Goal: Task Accomplishment & Management: Manage account settings

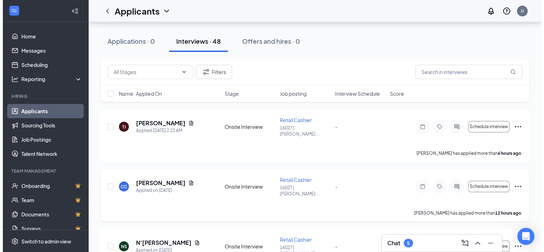
scroll to position [71, 0]
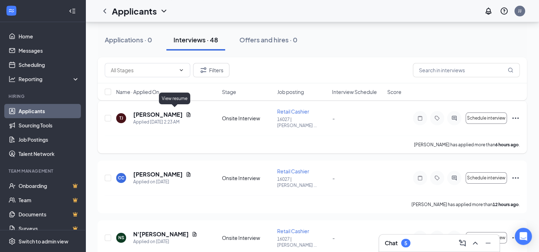
click at [187, 112] on icon "Document" at bounding box center [189, 114] width 4 height 5
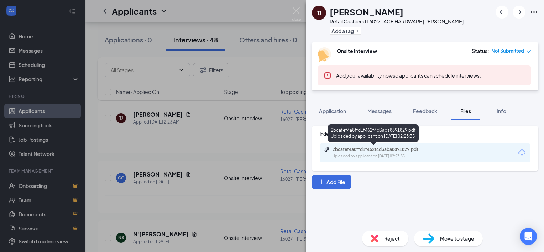
click at [387, 150] on div "2bcafef4a8ffd1f462f4d3aba8891829.pdf" at bounding box center [383, 150] width 100 height 6
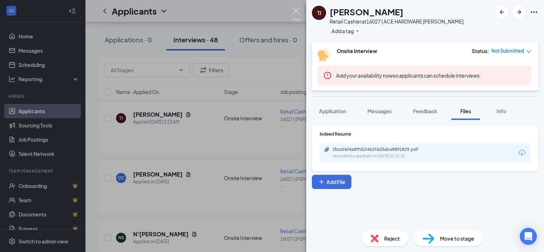
click at [296, 8] on img at bounding box center [296, 14] width 9 height 14
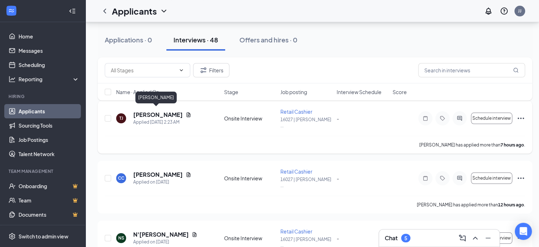
click at [149, 111] on h5 "[PERSON_NAME]" at bounding box center [158, 115] width 50 height 8
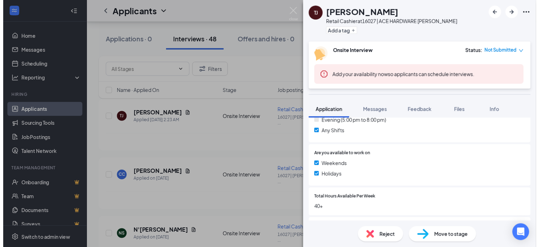
scroll to position [214, 0]
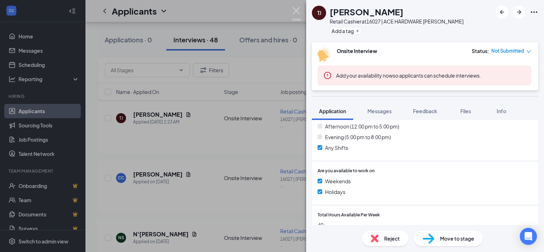
click at [294, 8] on img at bounding box center [296, 14] width 9 height 14
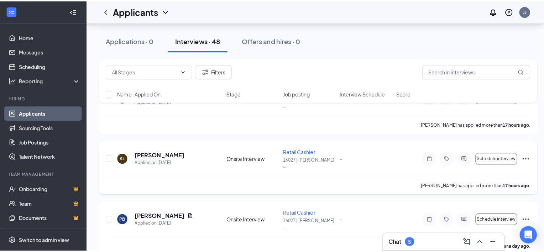
scroll to position [321, 0]
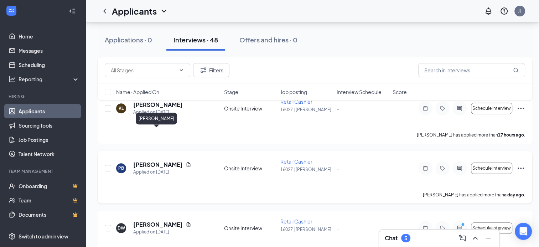
click at [150, 161] on h5 "[PERSON_NAME]" at bounding box center [158, 165] width 50 height 8
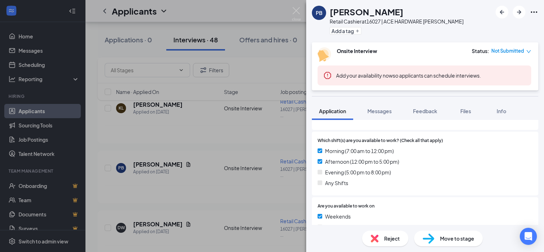
scroll to position [214, 0]
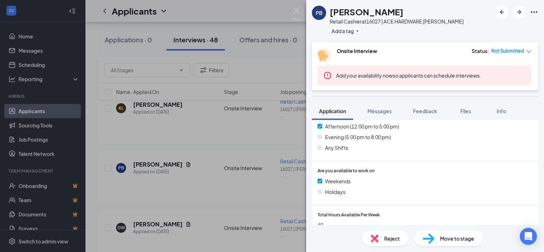
click at [385, 238] on span "Reject" at bounding box center [392, 239] width 16 height 8
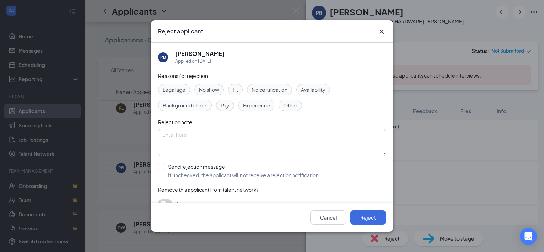
click at [291, 104] on span "Other" at bounding box center [291, 106] width 14 height 8
click at [219, 139] on textarea at bounding box center [272, 142] width 228 height 27
type textarea "DISTANCE"
click at [382, 31] on icon "Cross" at bounding box center [382, 31] width 9 height 9
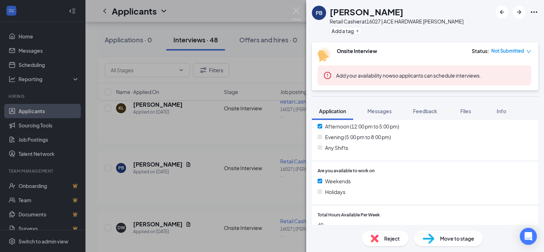
click at [211, 186] on div "PB [PERSON_NAME] Retail Cashier at 16027 | ACE HARDWARE [PERSON_NAME] Add a tag…" at bounding box center [272, 126] width 544 height 252
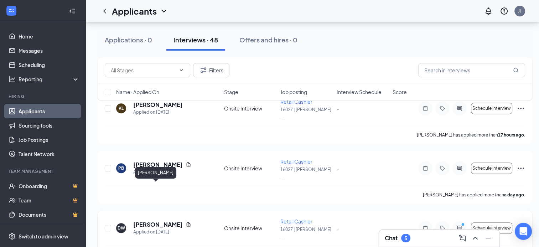
click at [148, 221] on h5 "[PERSON_NAME]" at bounding box center [158, 225] width 50 height 8
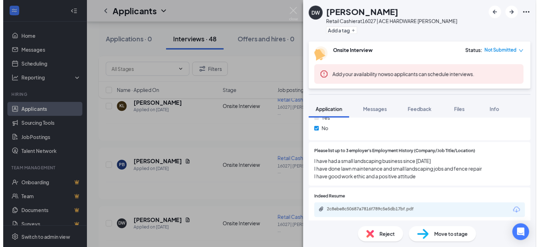
scroll to position [356, 0]
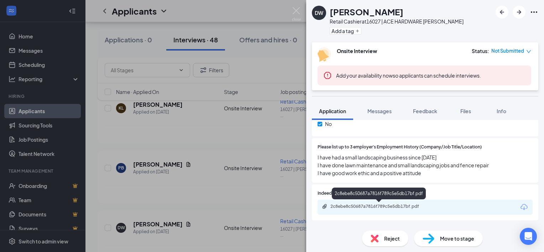
click at [381, 207] on div "2c8ebe8c50687a7816f789c5e5db17bf.pdf" at bounding box center [381, 207] width 100 height 6
click at [206, 173] on div "DW [PERSON_NAME] Retail Cashier at 16027 | ACE HARDWARE [PERSON_NAME] Add a tag…" at bounding box center [272, 126] width 544 height 252
